Goal: Task Accomplishment & Management: Manage account settings

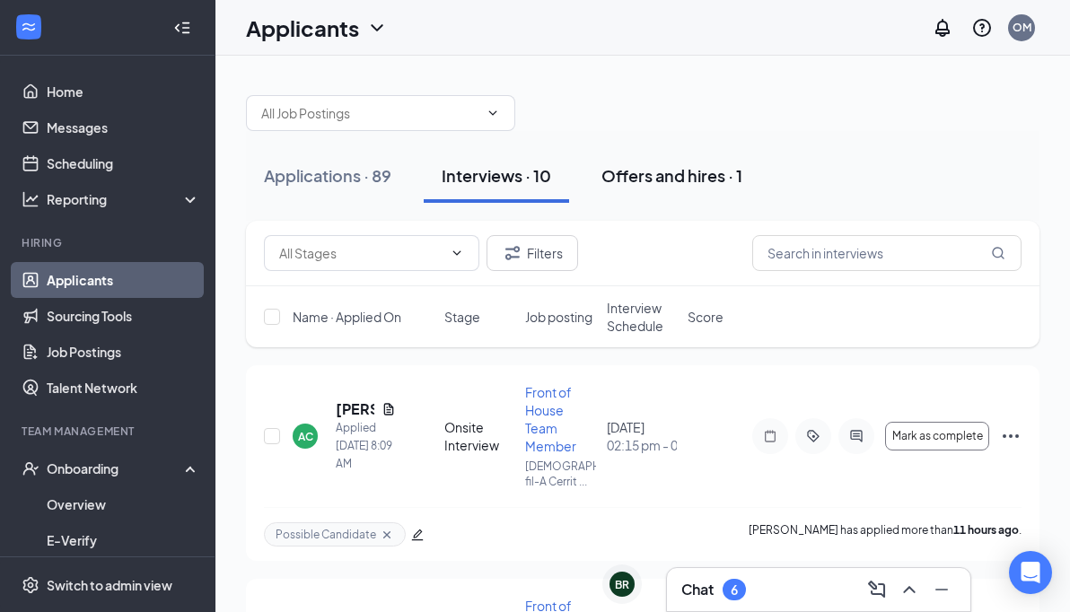
click at [707, 153] on button "Offers and hires · 1" at bounding box center [671, 176] width 177 height 54
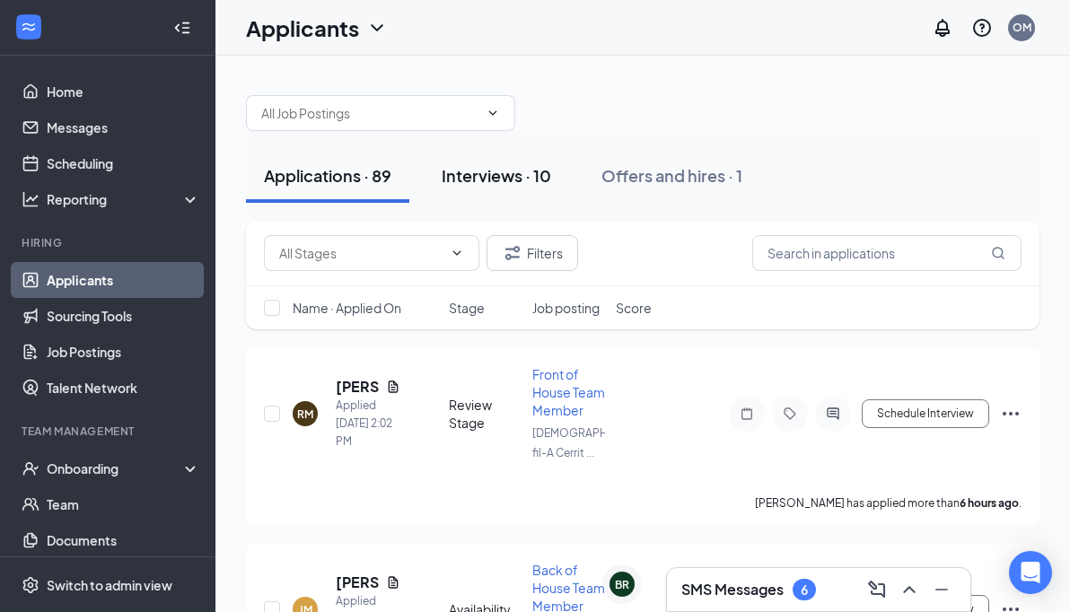
click at [495, 177] on div "Interviews · 10" at bounding box center [495, 175] width 109 height 22
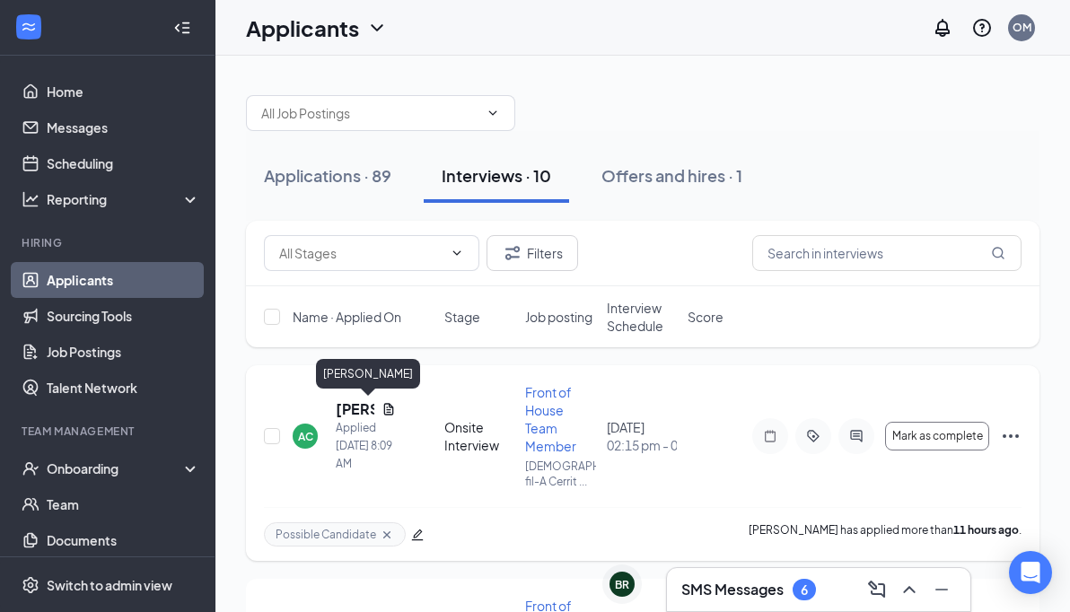
click at [348, 412] on h5 "[PERSON_NAME]" at bounding box center [355, 409] width 39 height 20
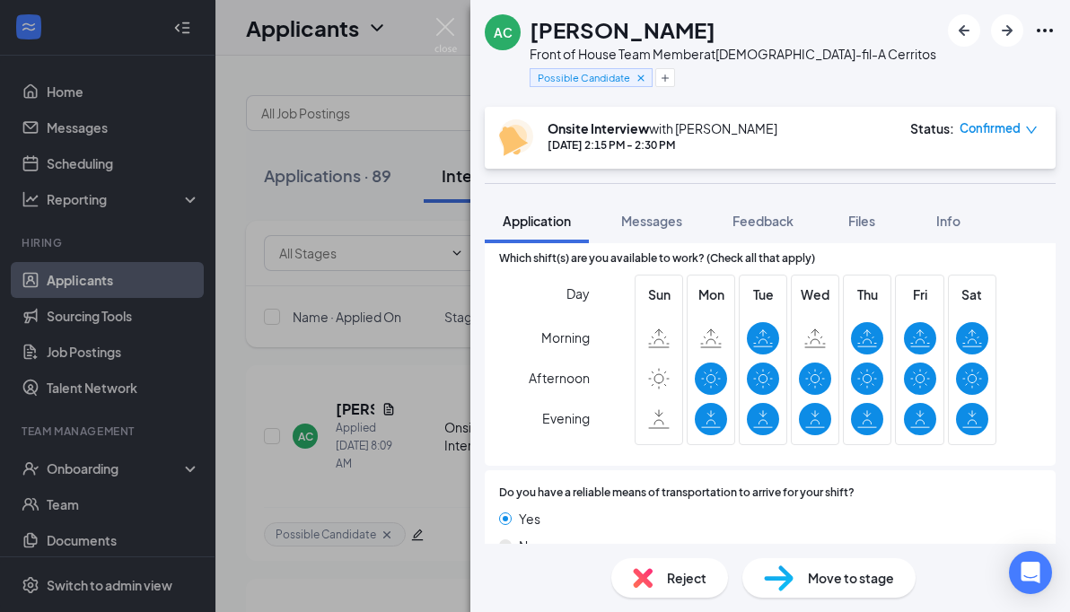
scroll to position [1247, 0]
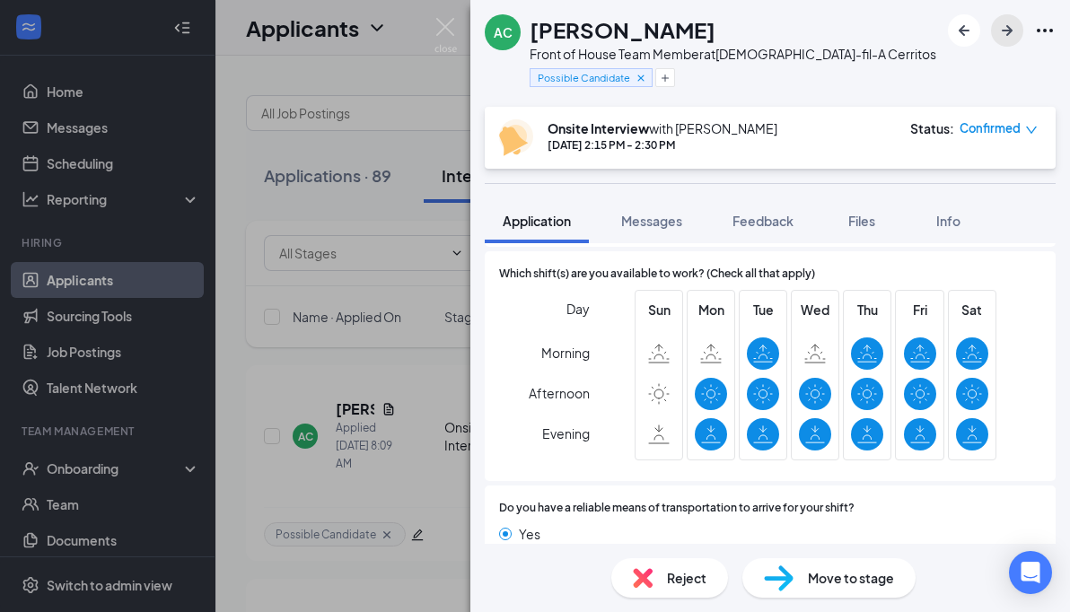
click at [1008, 31] on icon "ArrowRight" at bounding box center [1006, 30] width 11 height 11
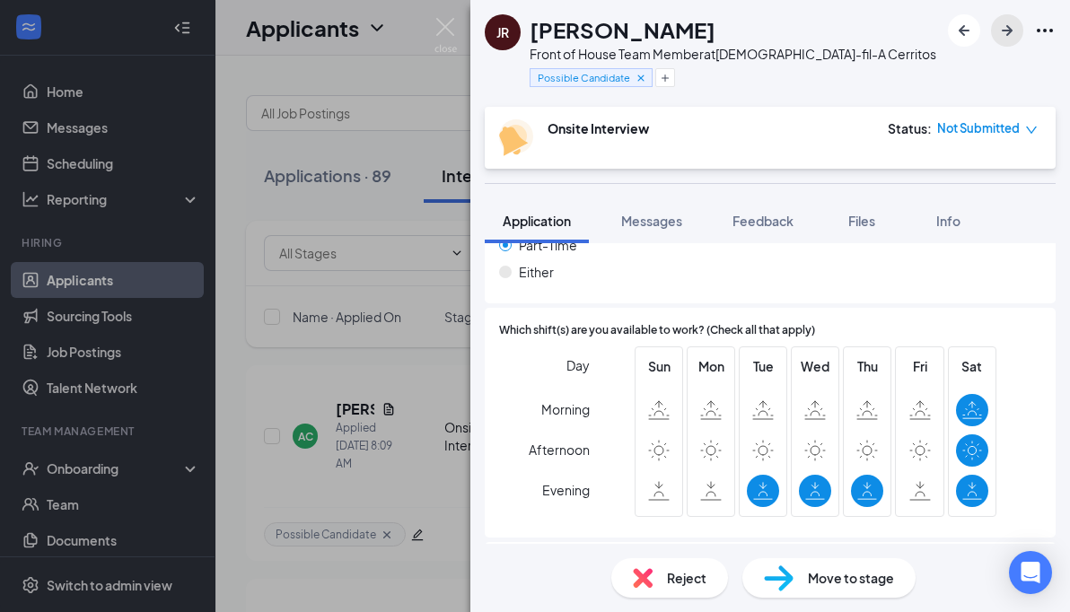
scroll to position [1213, 0]
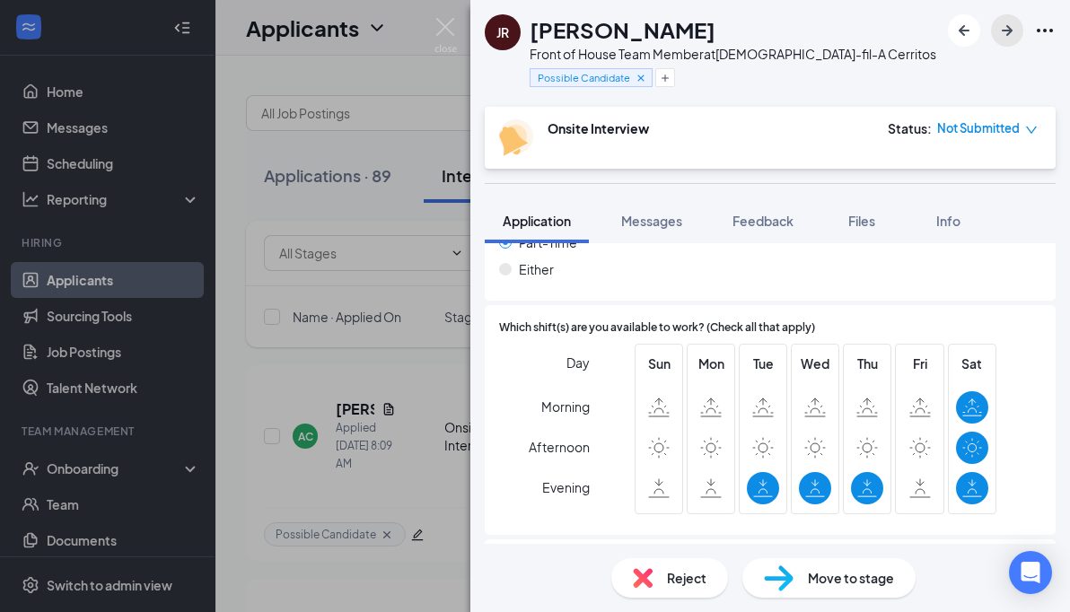
click at [1005, 33] on icon "ArrowRight" at bounding box center [1007, 31] width 22 height 22
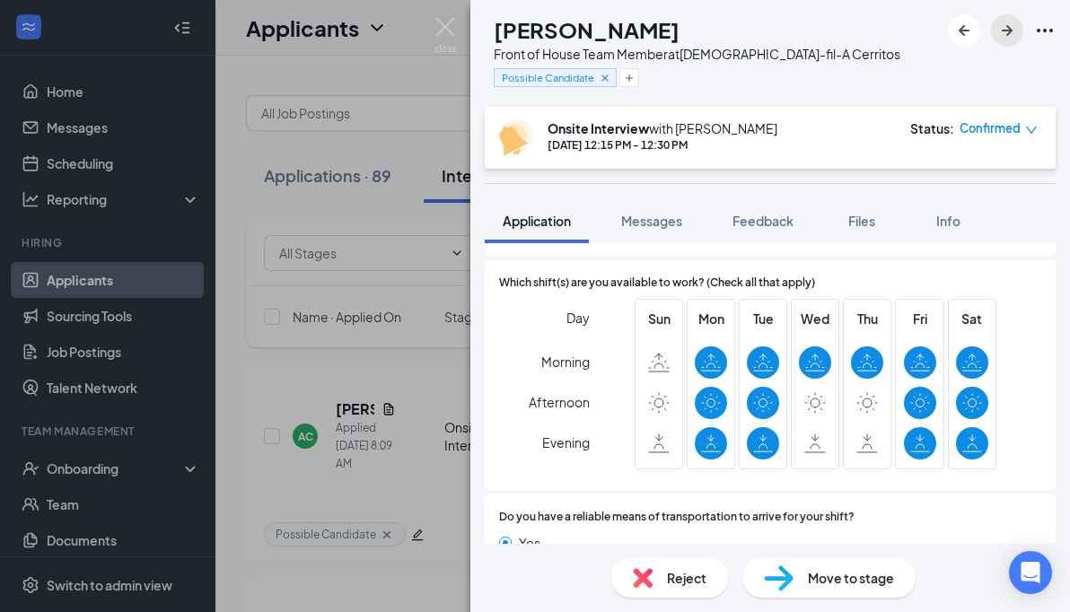
scroll to position [1274, 0]
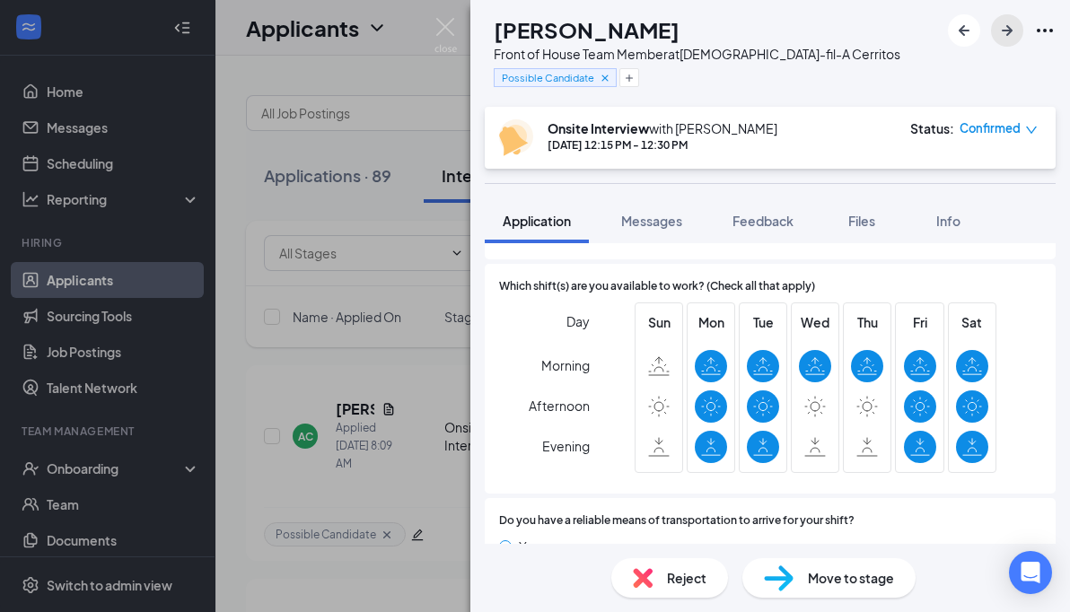
click at [1006, 32] on icon "ArrowRight" at bounding box center [1007, 31] width 22 height 22
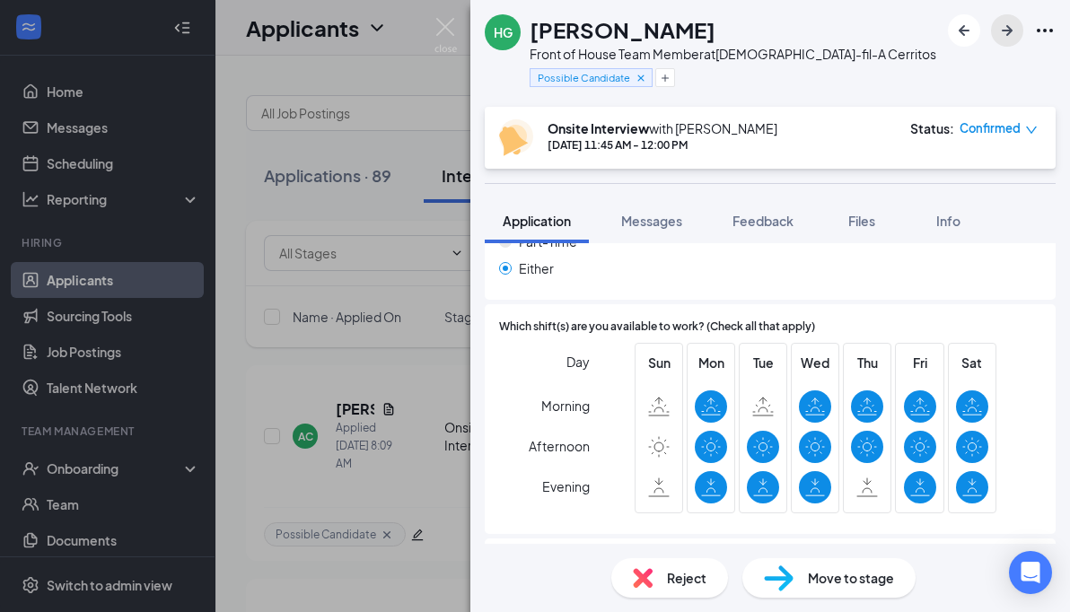
scroll to position [1212, 0]
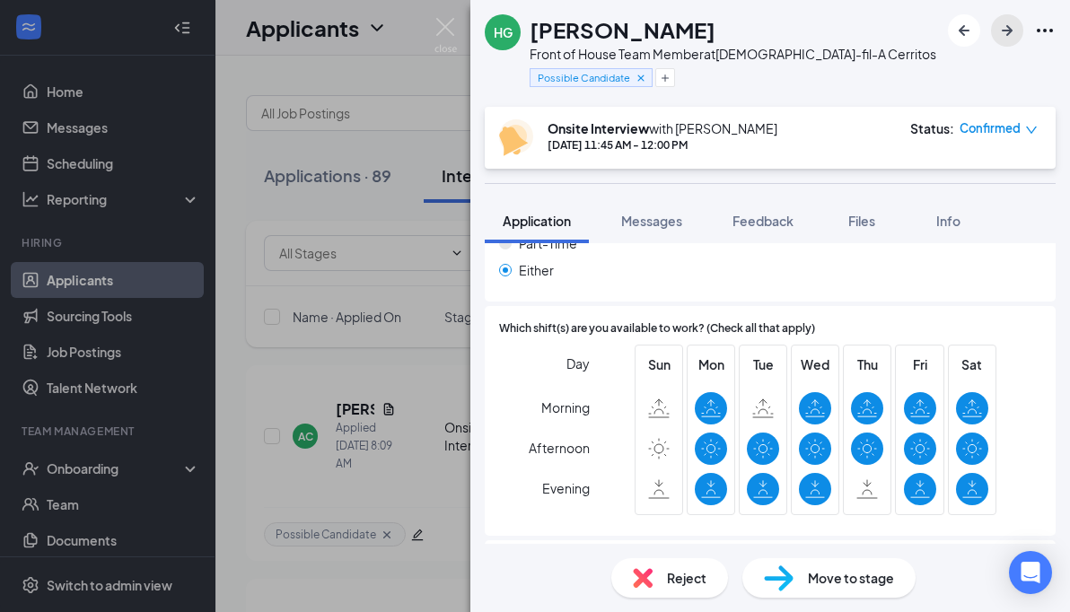
click at [1008, 33] on icon "ArrowRight" at bounding box center [1006, 30] width 11 height 11
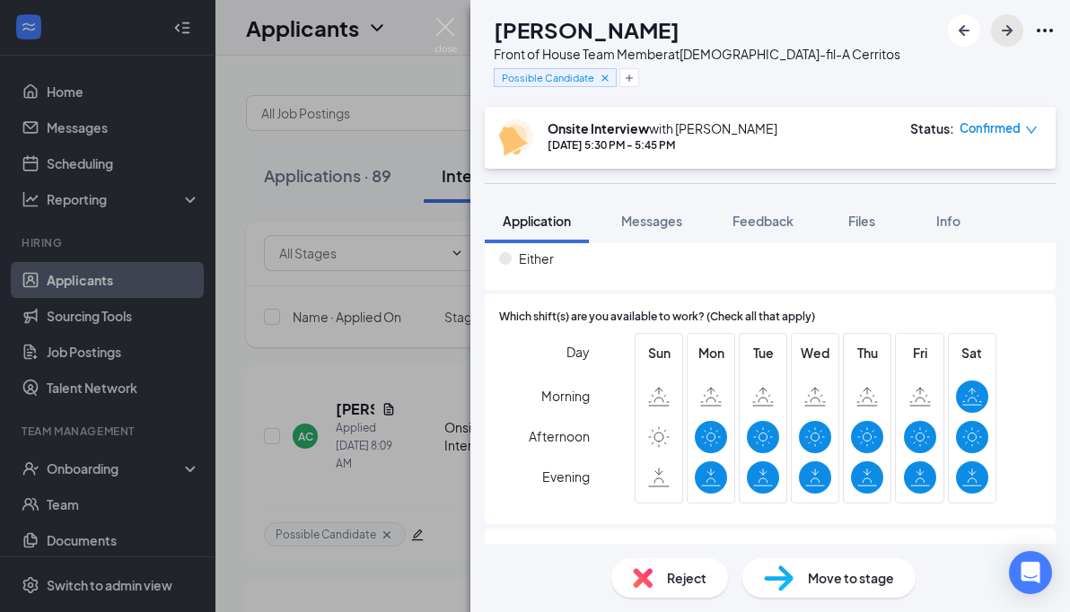
scroll to position [1343, 0]
click at [1014, 39] on icon "ArrowRight" at bounding box center [1007, 31] width 22 height 22
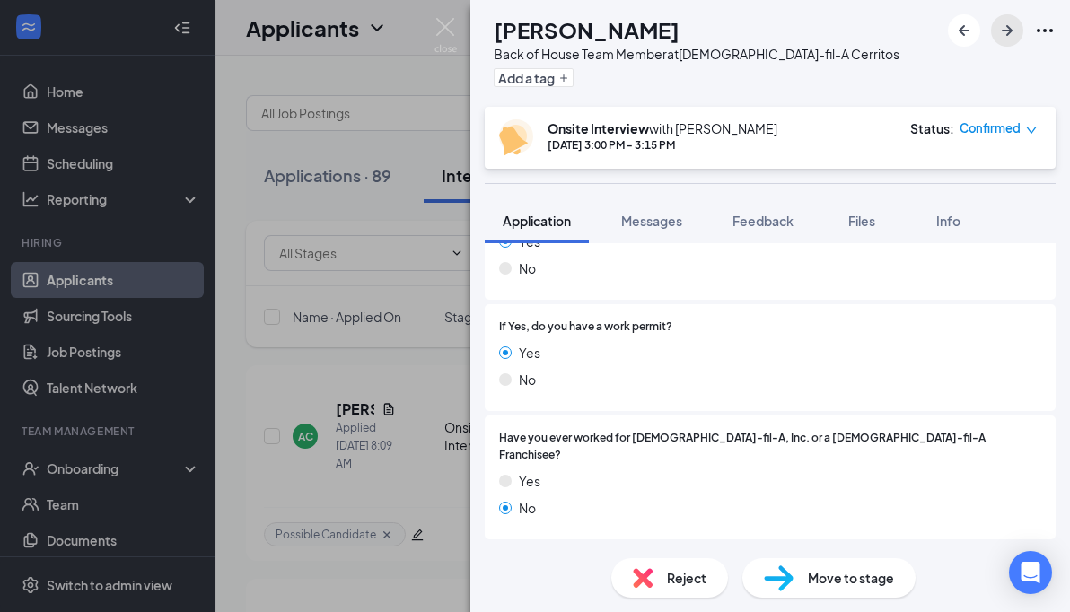
scroll to position [321, 0]
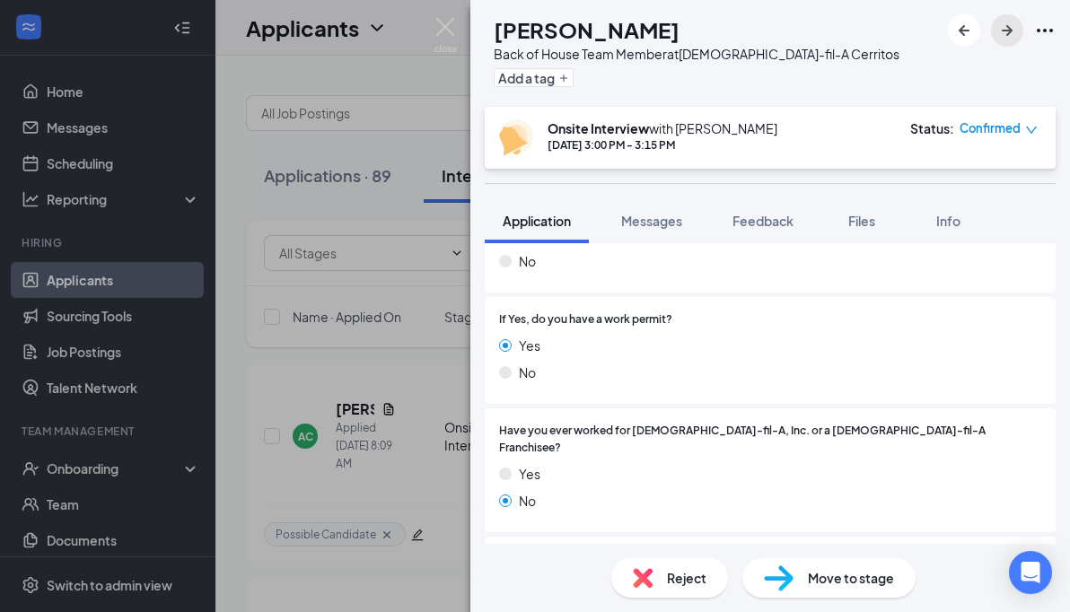
click at [1008, 31] on icon "ArrowRight" at bounding box center [1006, 30] width 11 height 11
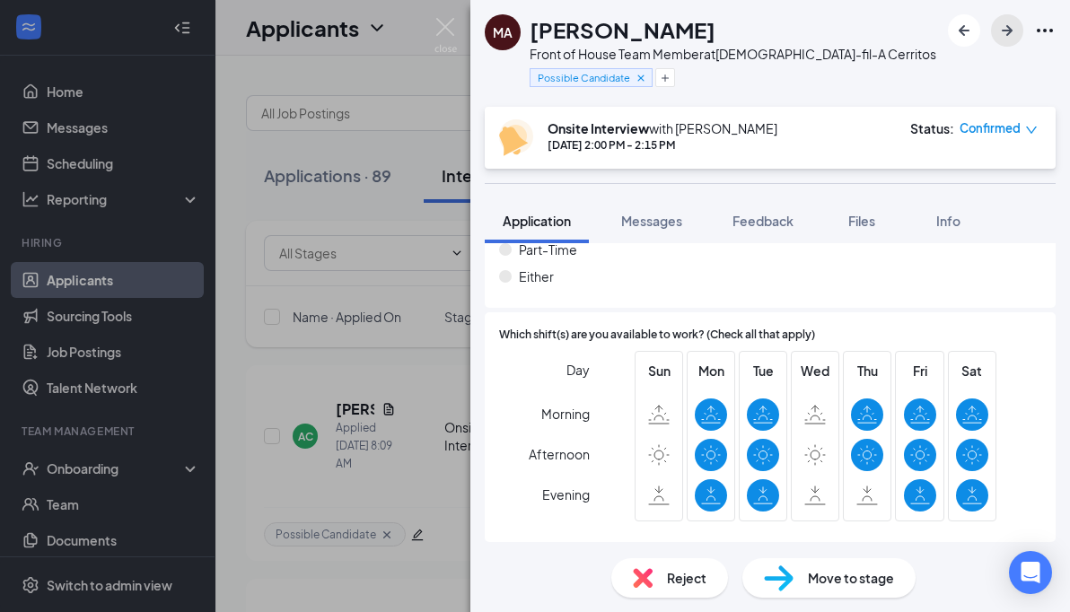
scroll to position [1182, 0]
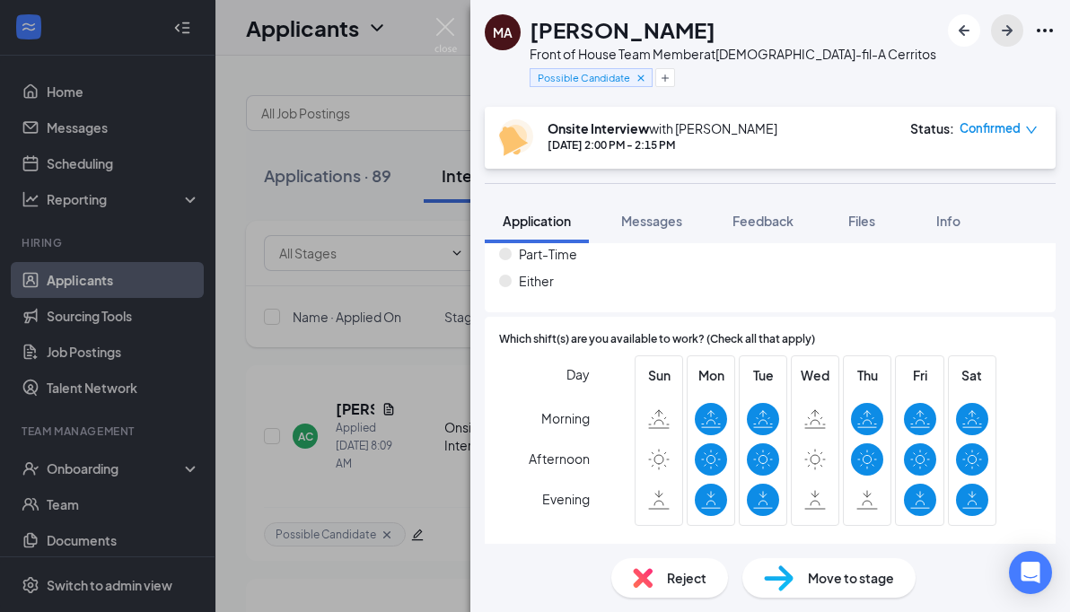
click at [1005, 31] on icon "ArrowRight" at bounding box center [1006, 30] width 11 height 11
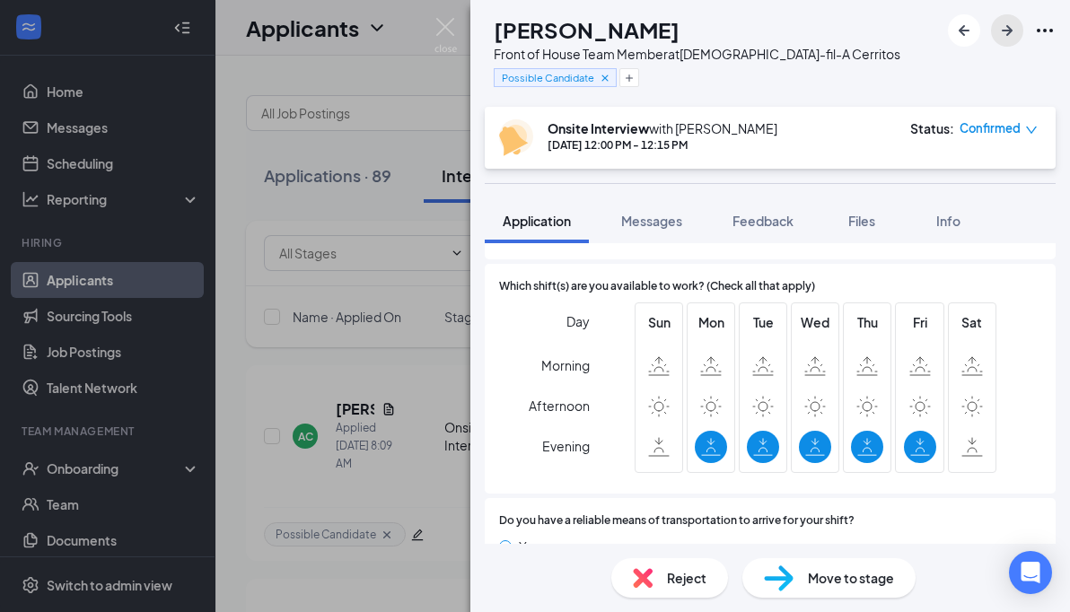
scroll to position [1206, 0]
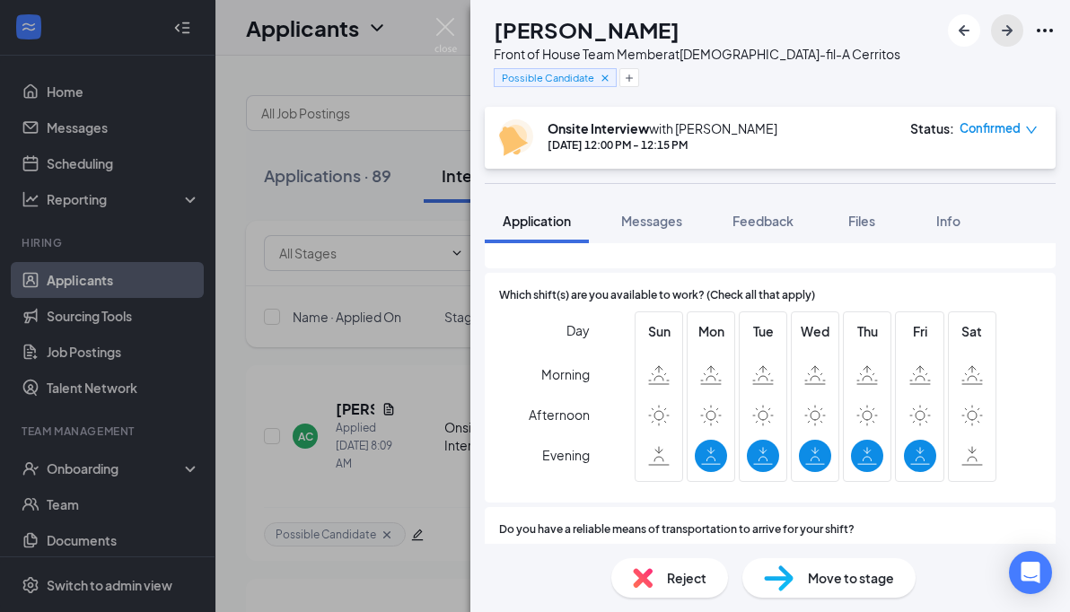
click at [1010, 40] on icon "ArrowRight" at bounding box center [1007, 31] width 22 height 22
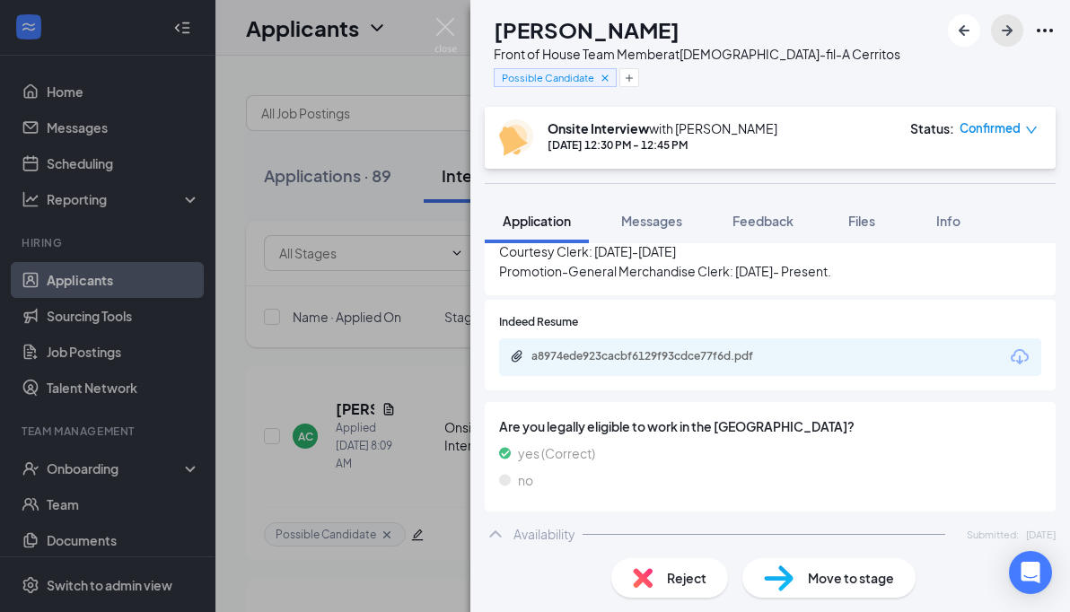
scroll to position [737, 0]
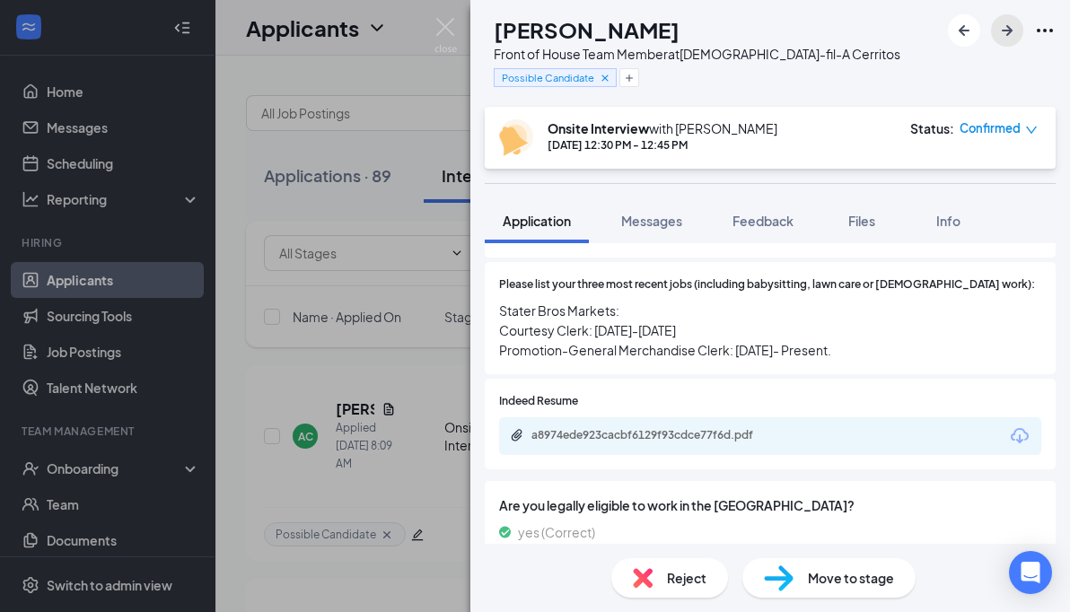
click at [1015, 37] on icon "ArrowRight" at bounding box center [1007, 31] width 22 height 22
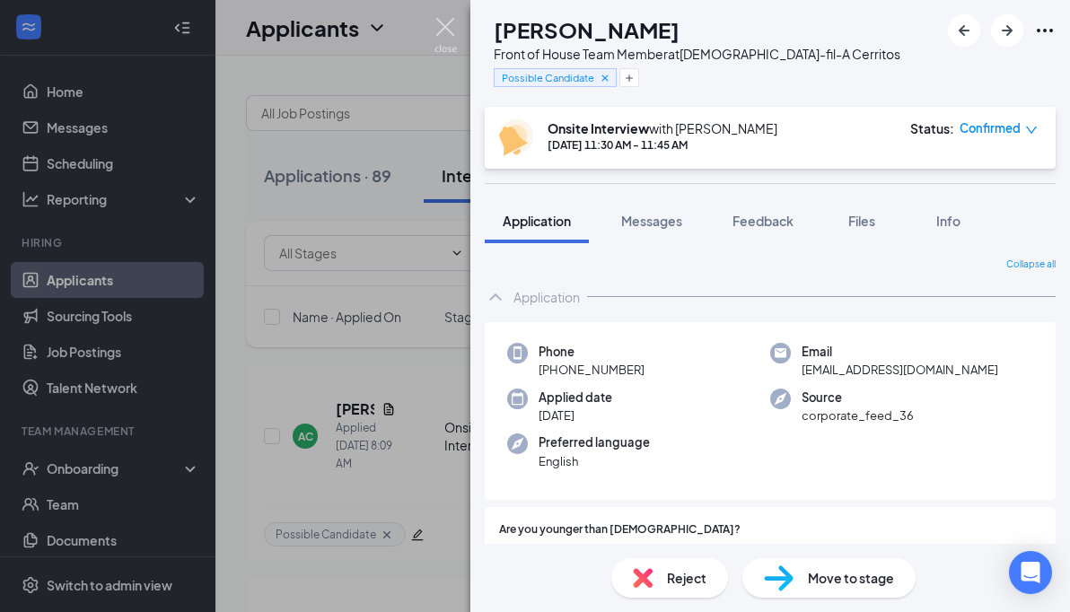
click at [445, 31] on img at bounding box center [445, 35] width 22 height 35
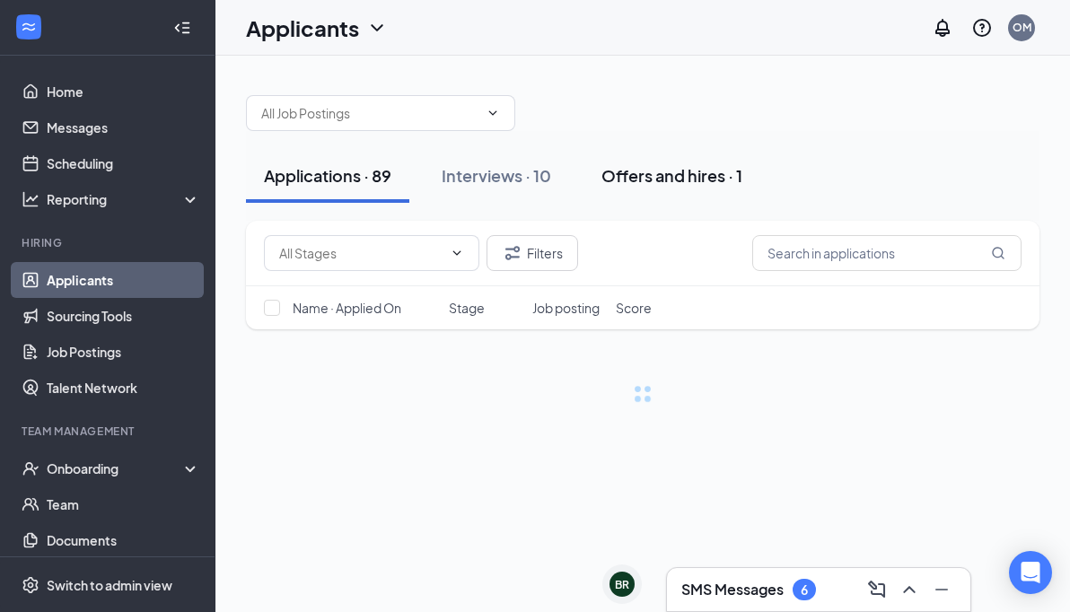
click at [668, 183] on div "Offers and hires · 1" at bounding box center [671, 175] width 141 height 22
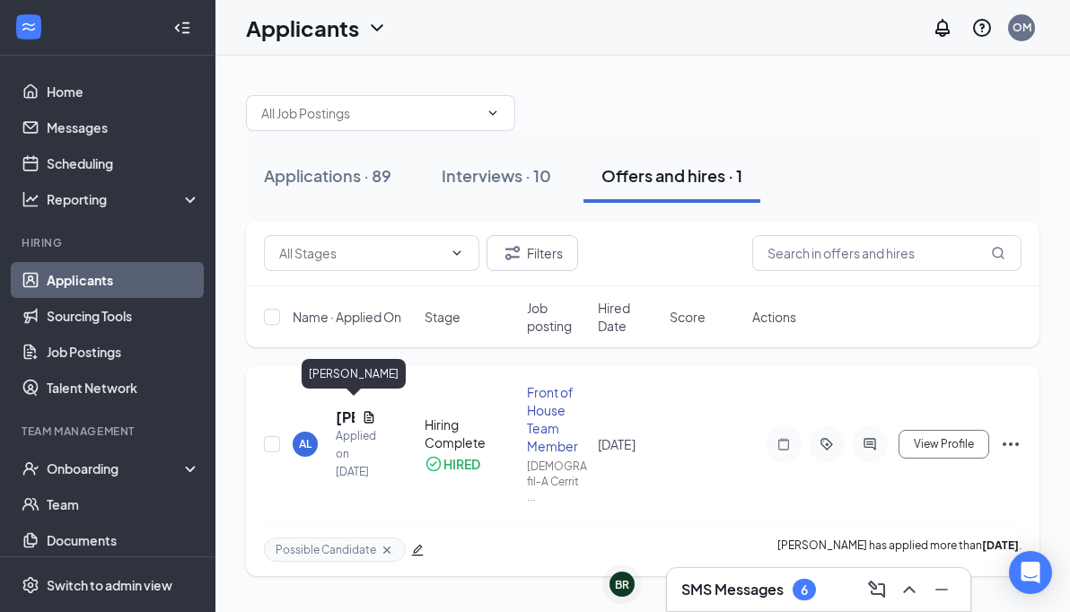
click at [341, 413] on h5 "[PERSON_NAME]" at bounding box center [345, 417] width 19 height 20
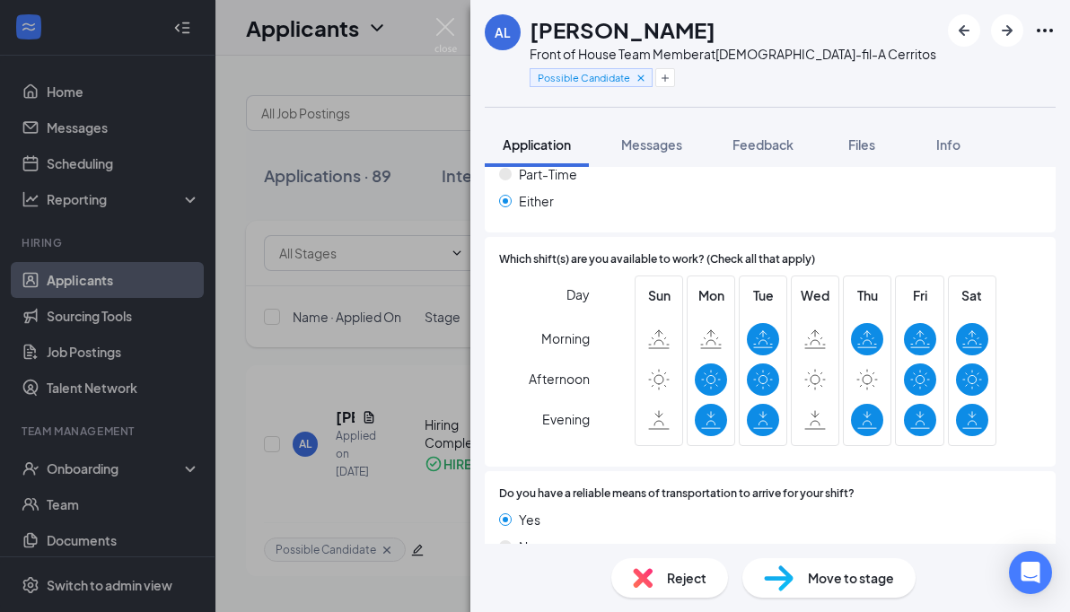
scroll to position [1182, 0]
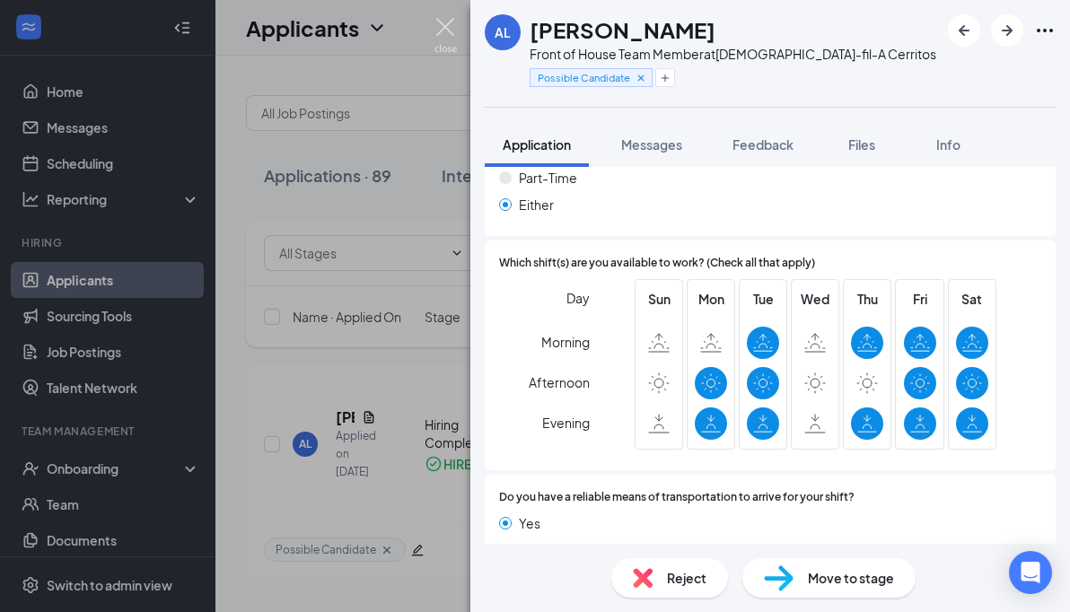
click at [441, 30] on img at bounding box center [445, 35] width 22 height 35
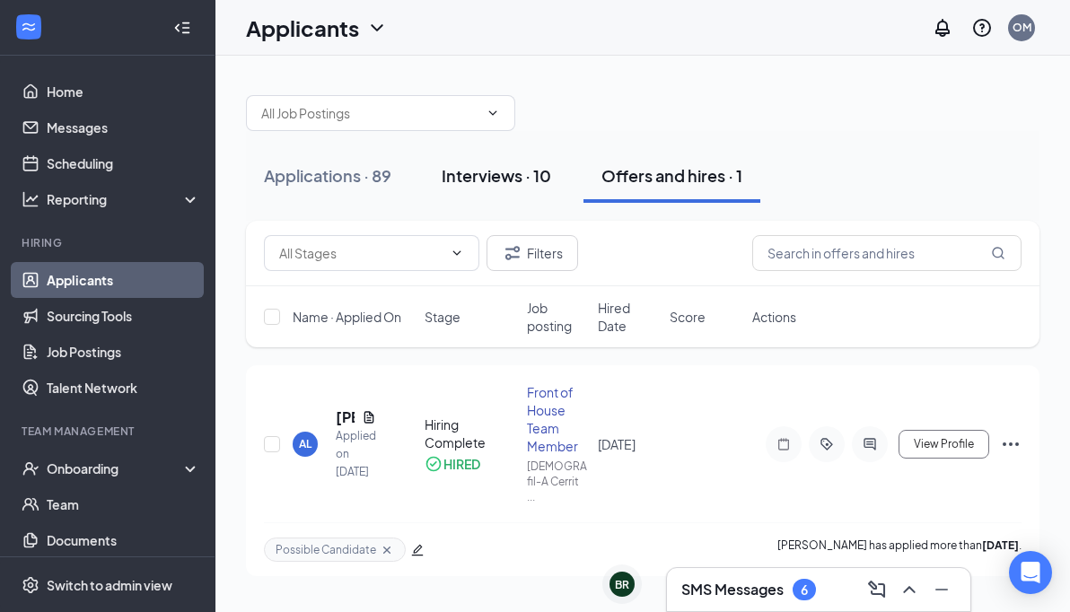
click at [514, 176] on div "Interviews · 10" at bounding box center [495, 175] width 109 height 22
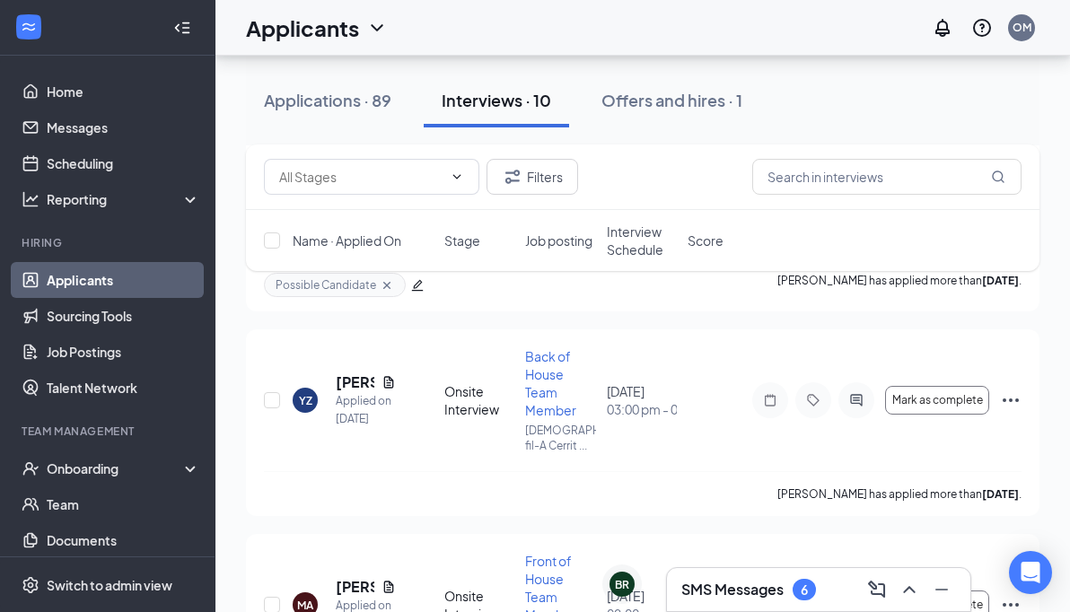
scroll to position [1239, 0]
